Goal: Find specific page/section: Find specific page/section

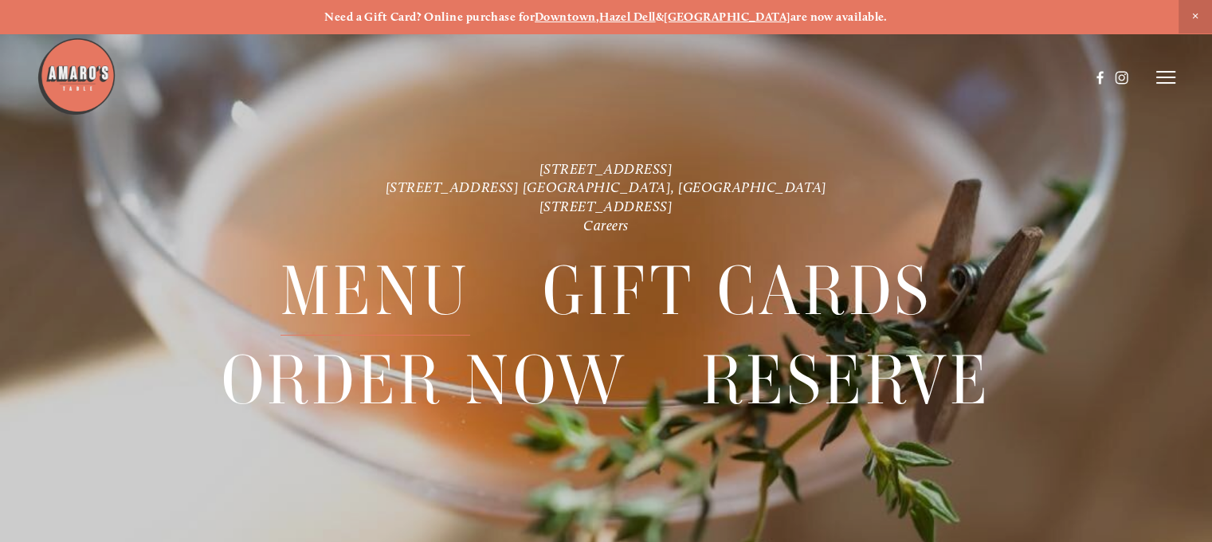
click at [367, 301] on div at bounding box center [390, 271] width 431 height 603
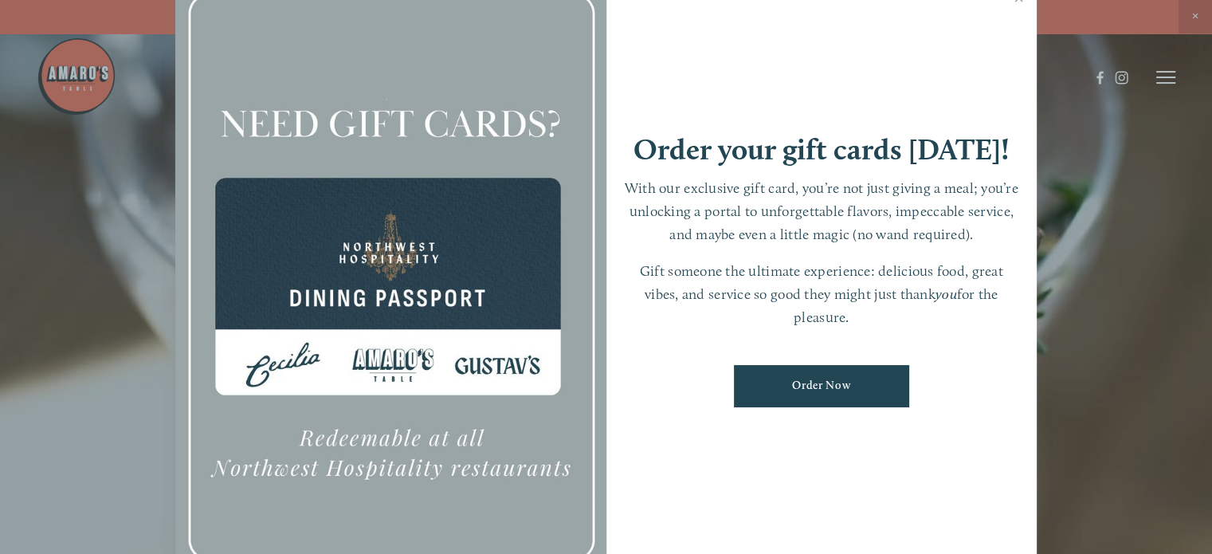
click at [1169, 73] on div at bounding box center [606, 277] width 1212 height 554
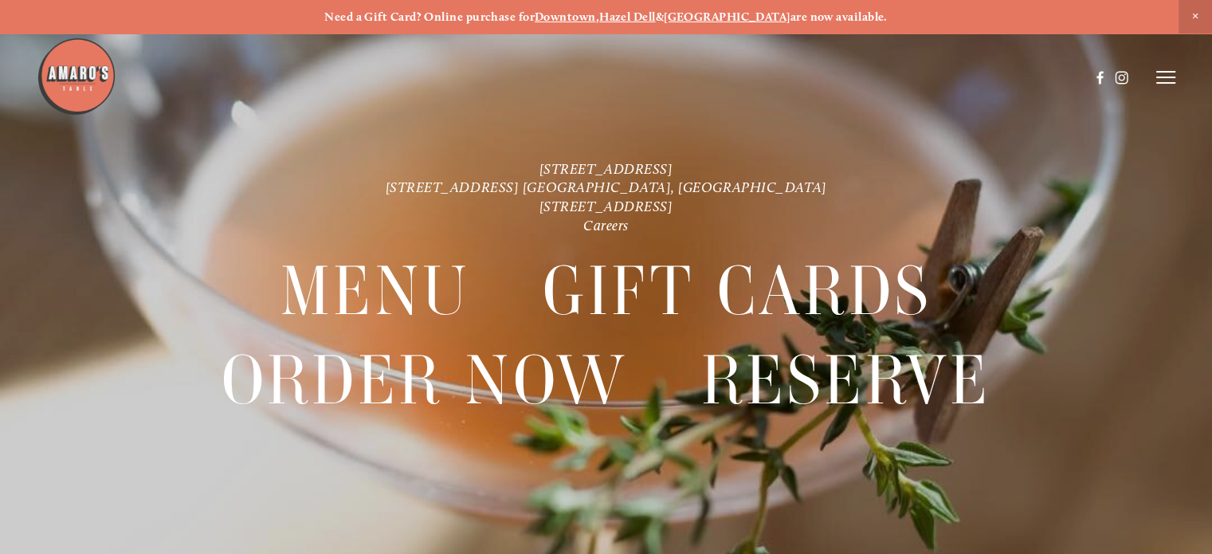
click at [1169, 72] on line at bounding box center [1166, 72] width 19 height 0
click at [871, 81] on span "Menu" at bounding box center [879, 77] width 29 height 14
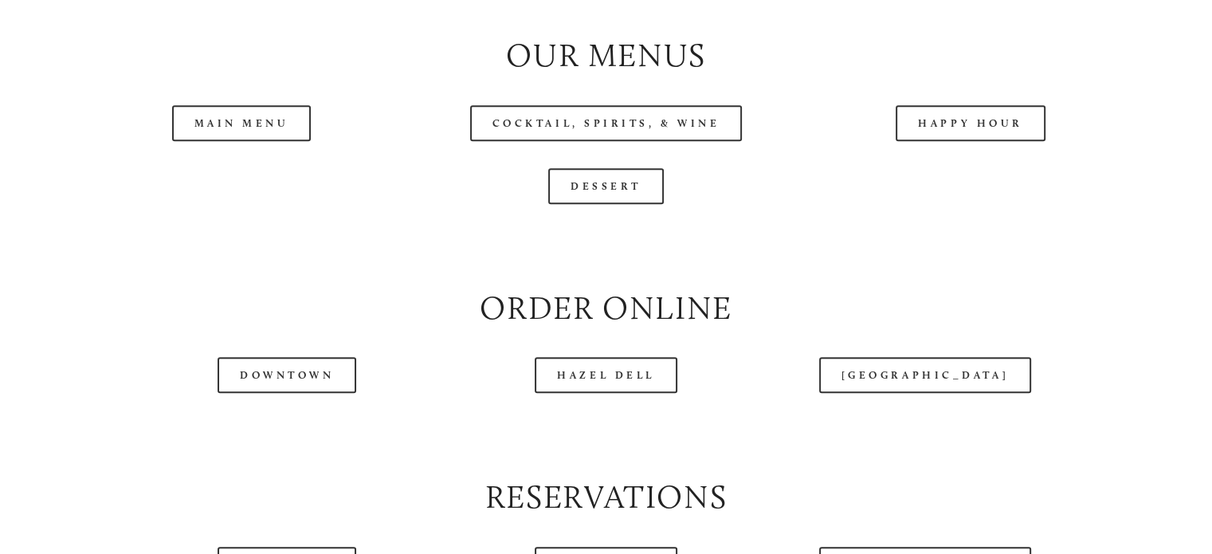
scroll to position [1946, 0]
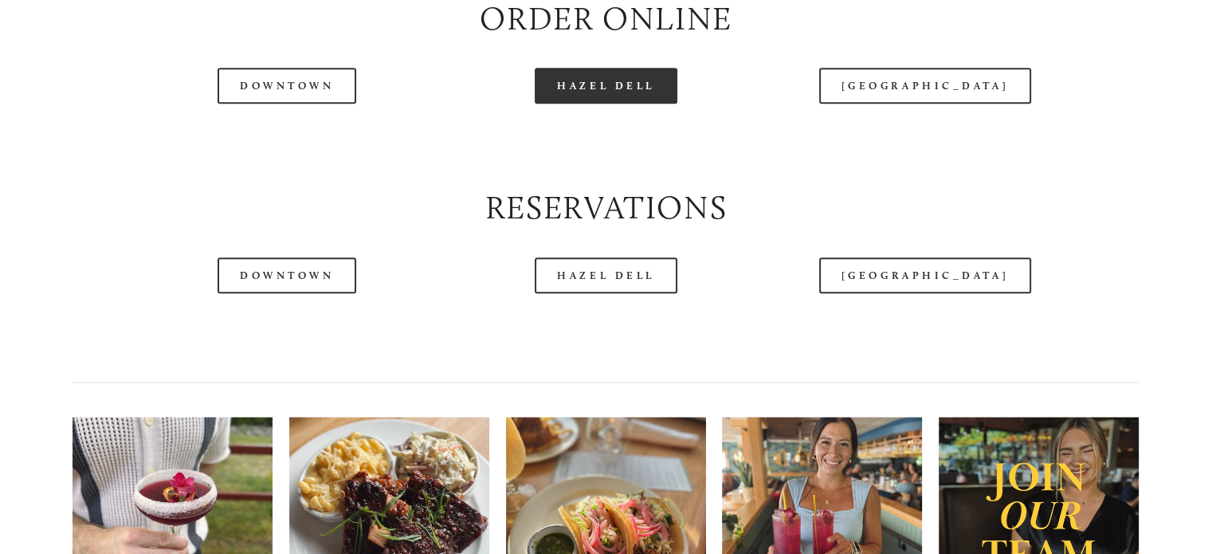
click at [622, 104] on link "Hazel Dell" at bounding box center [606, 86] width 143 height 36
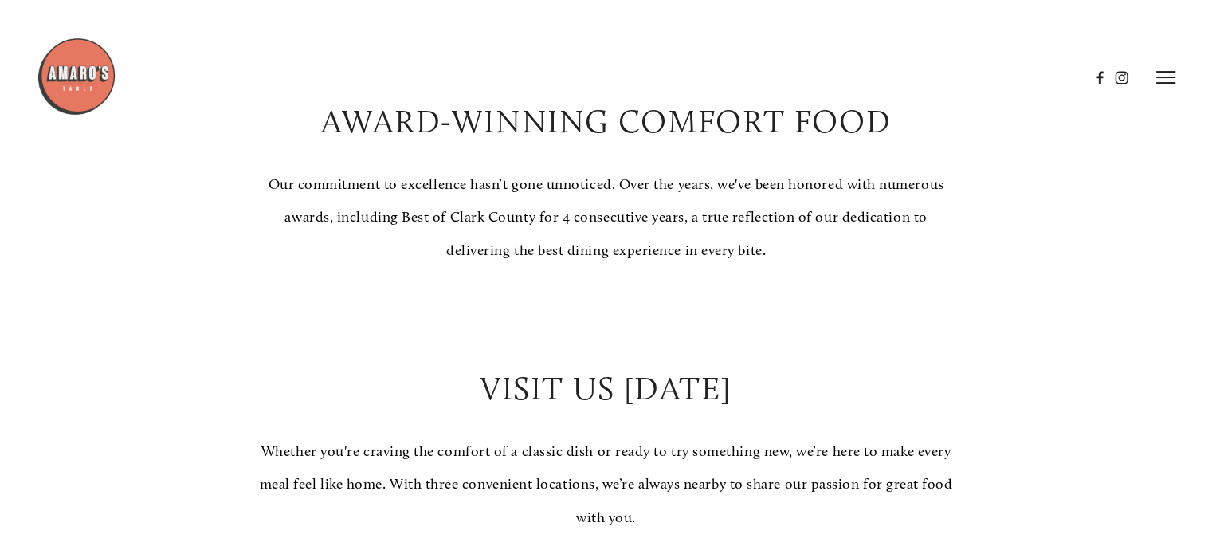
scroll to position [0, 0]
